Goal: Information Seeking & Learning: Learn about a topic

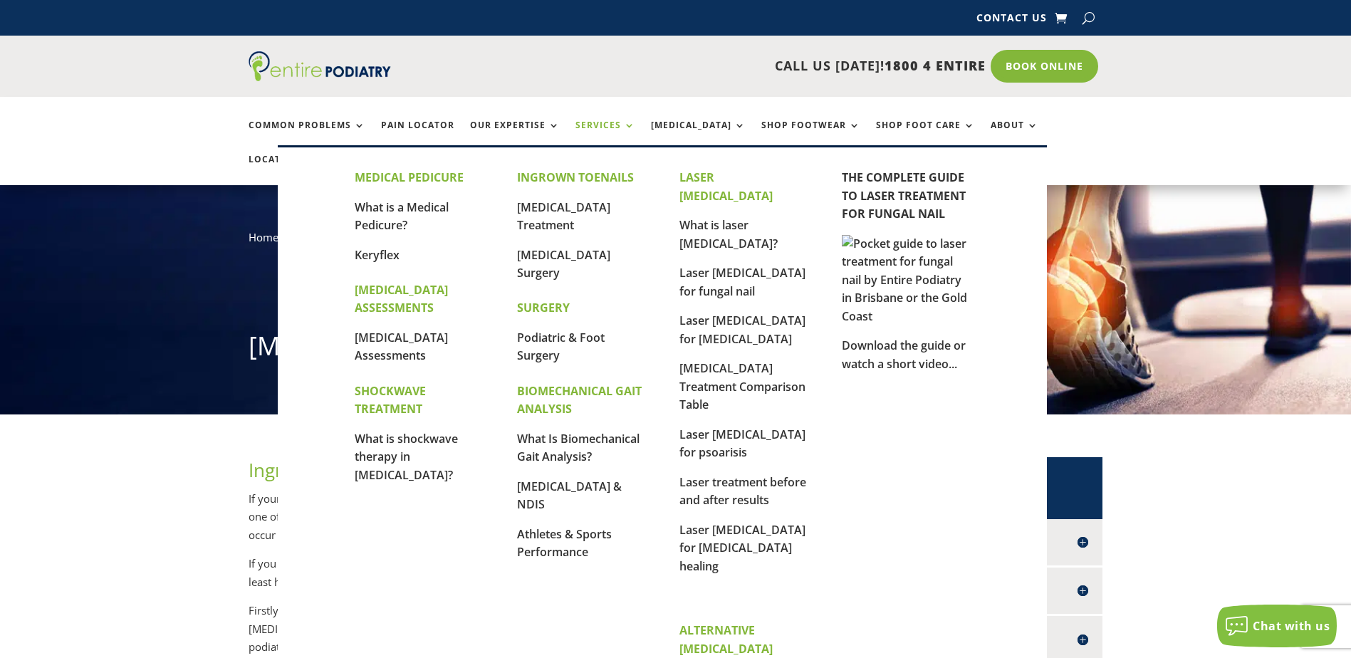
click at [608, 127] on link "Services" at bounding box center [605, 135] width 60 height 31
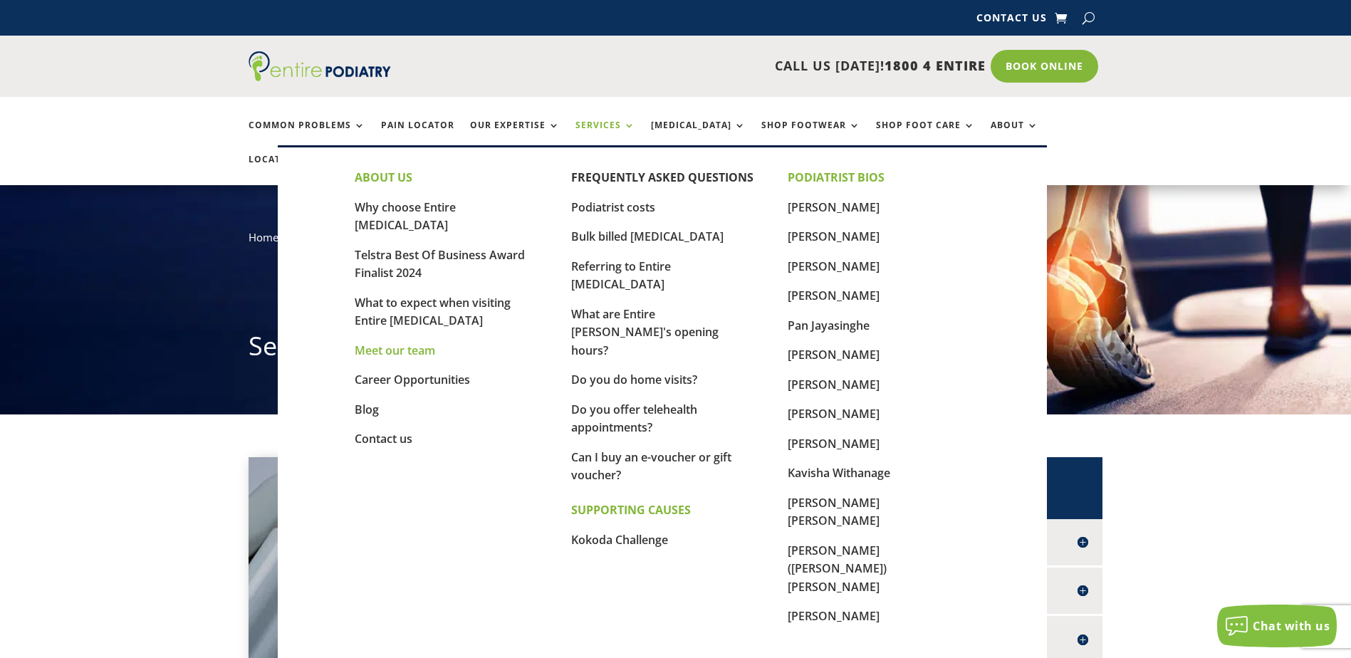
click at [384, 343] on link "Meet our team" at bounding box center [395, 351] width 80 height 16
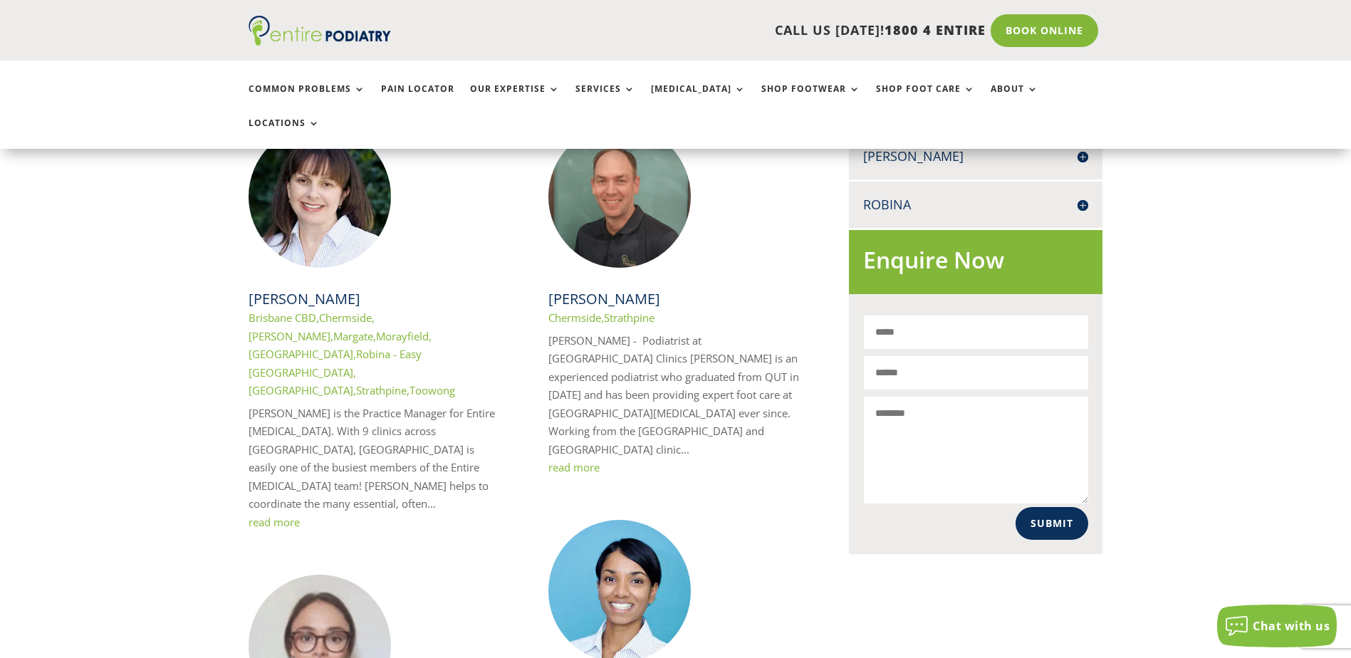
scroll to position [741, 0]
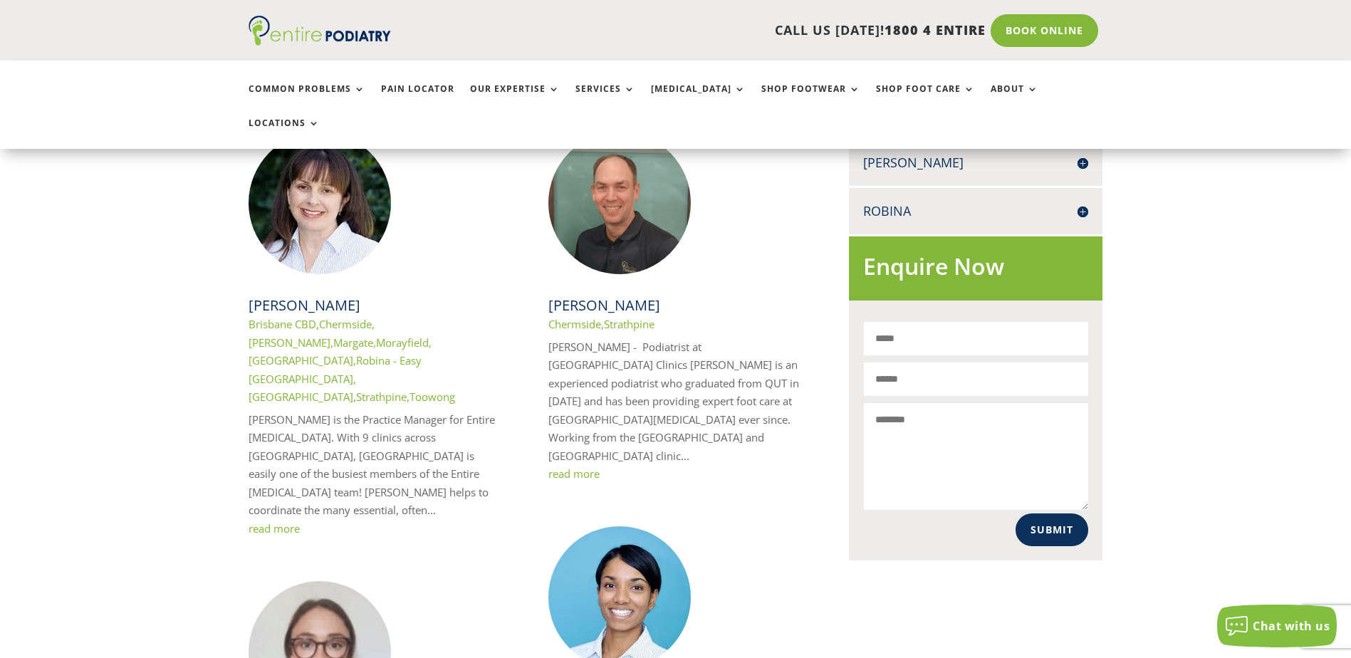
click at [286, 521] on link "read more" at bounding box center [274, 528] width 51 height 14
